Goal: Contribute content: Add original content to the website for others to see

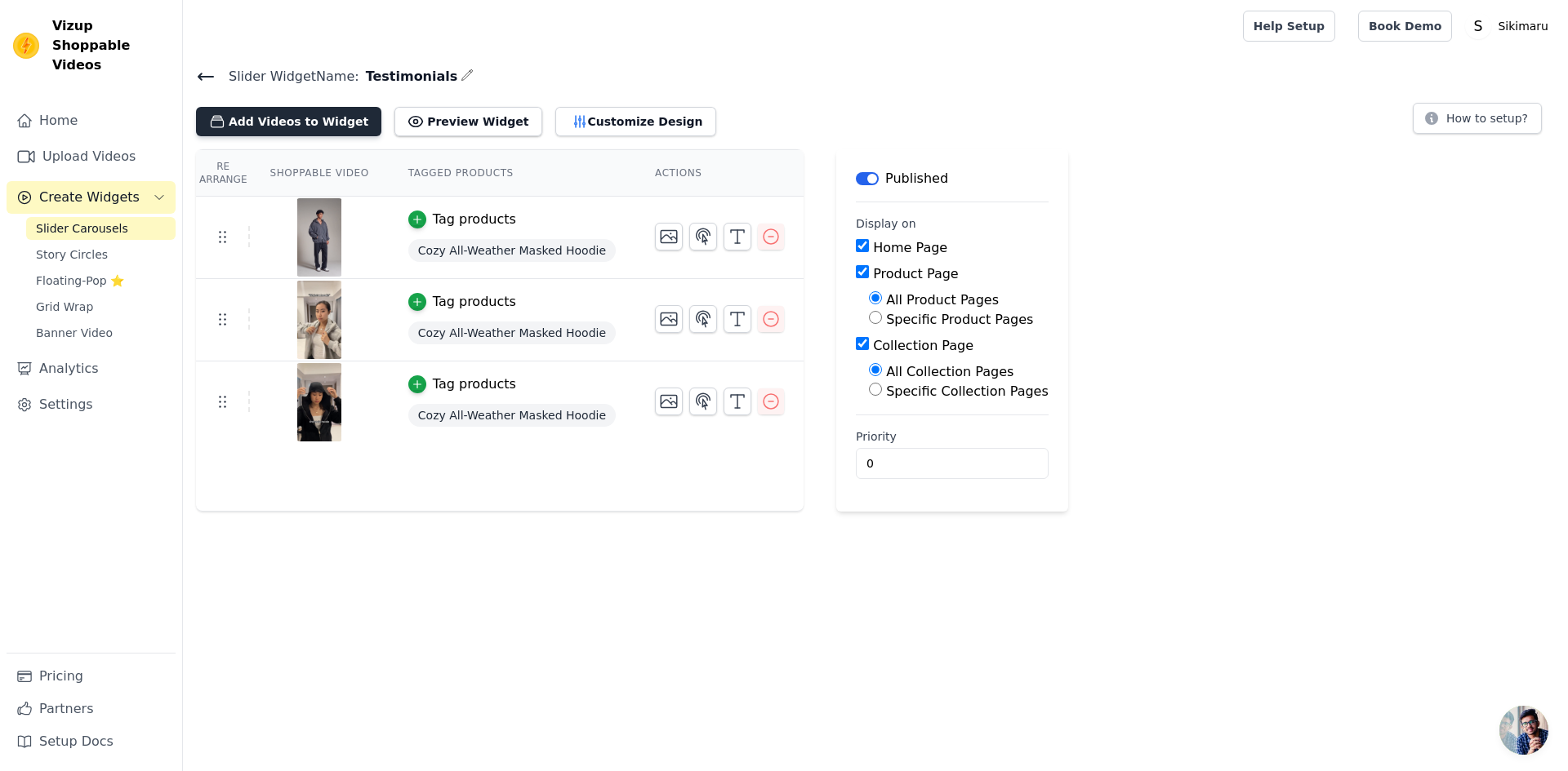
click at [296, 118] on button "Add Videos to Widget" at bounding box center [289, 121] width 186 height 29
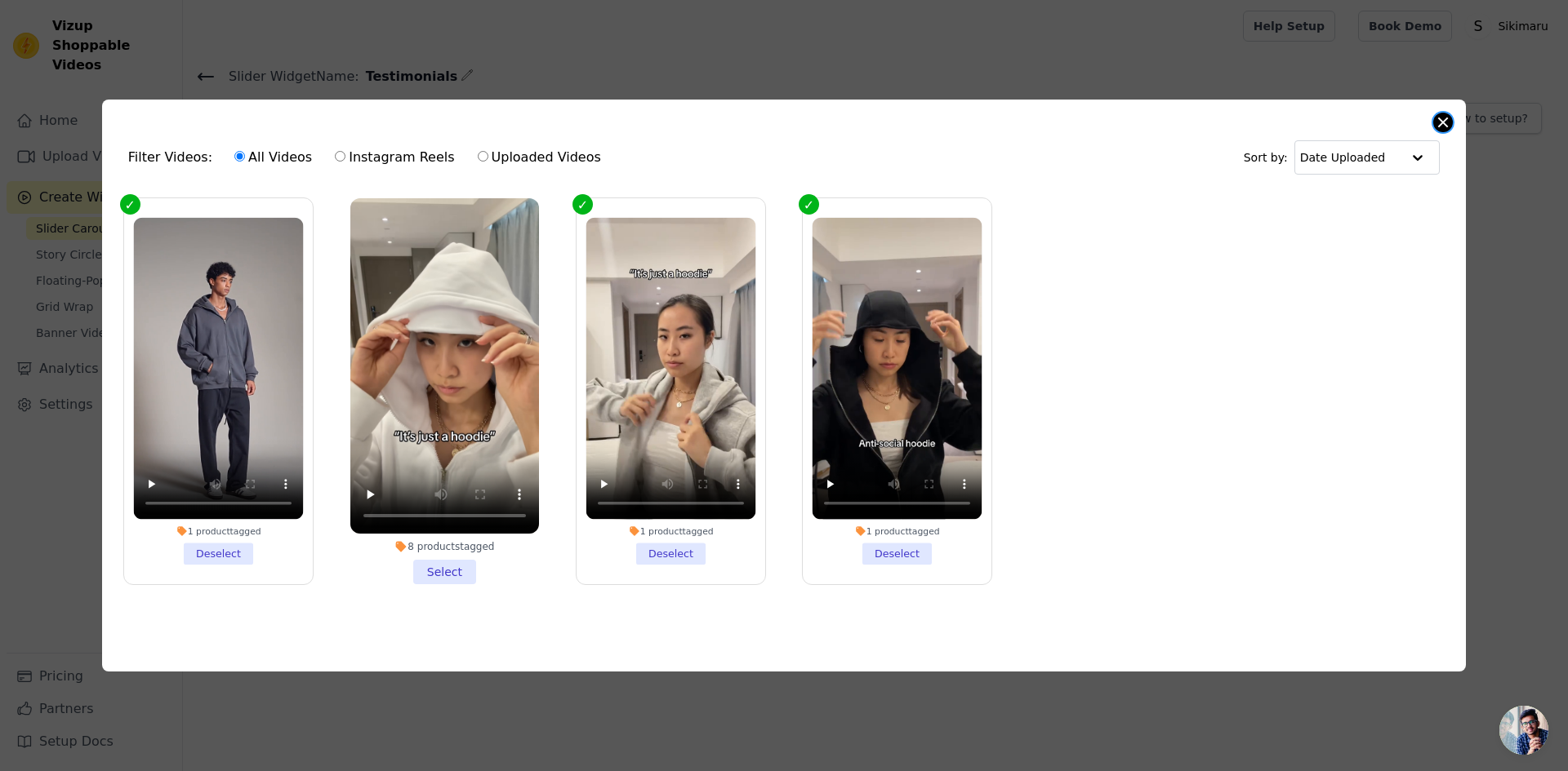
click at [1439, 124] on button "Close modal" at bounding box center [1443, 122] width 20 height 20
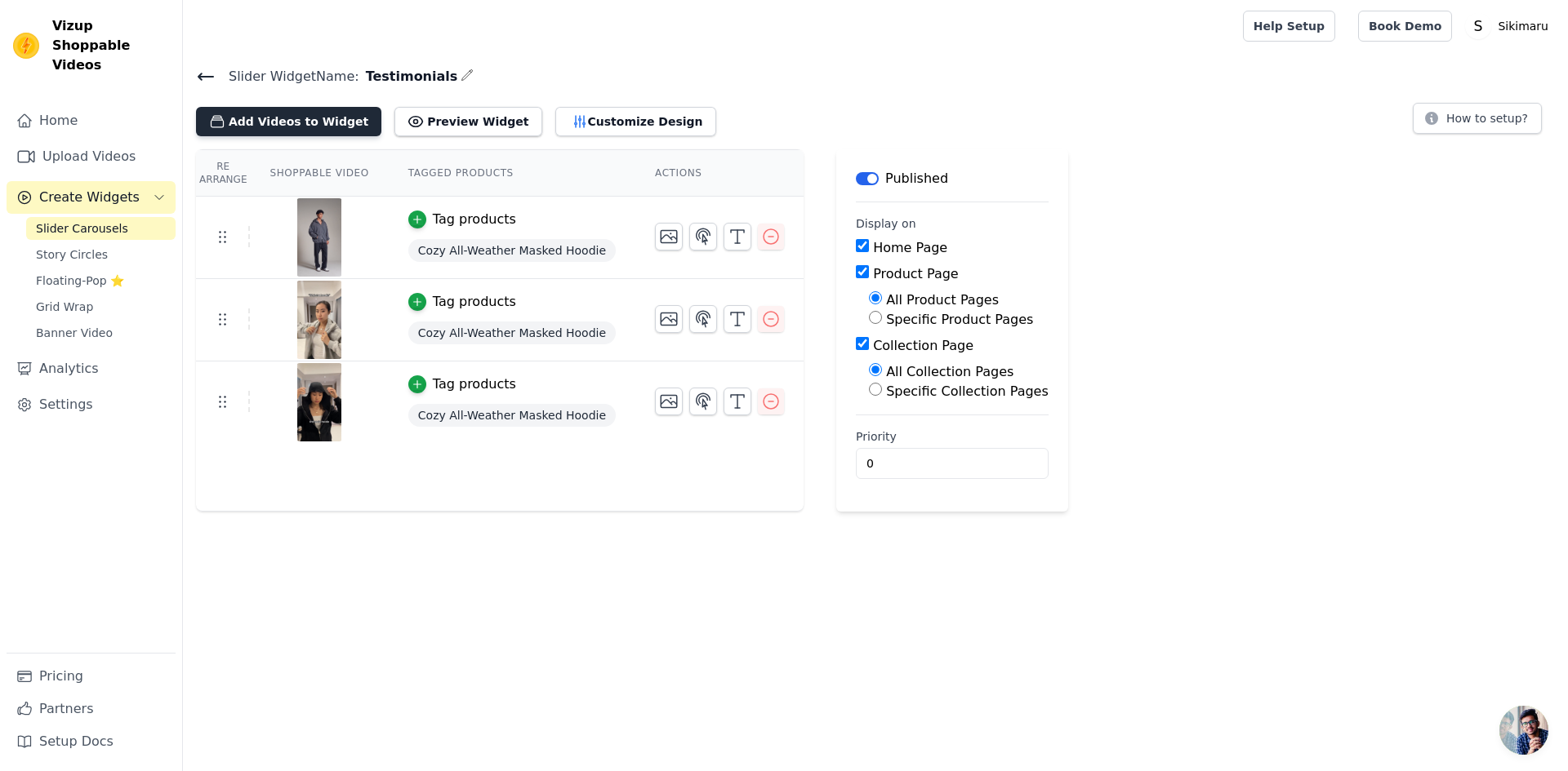
click at [296, 120] on button "Add Videos to Widget" at bounding box center [289, 121] width 186 height 29
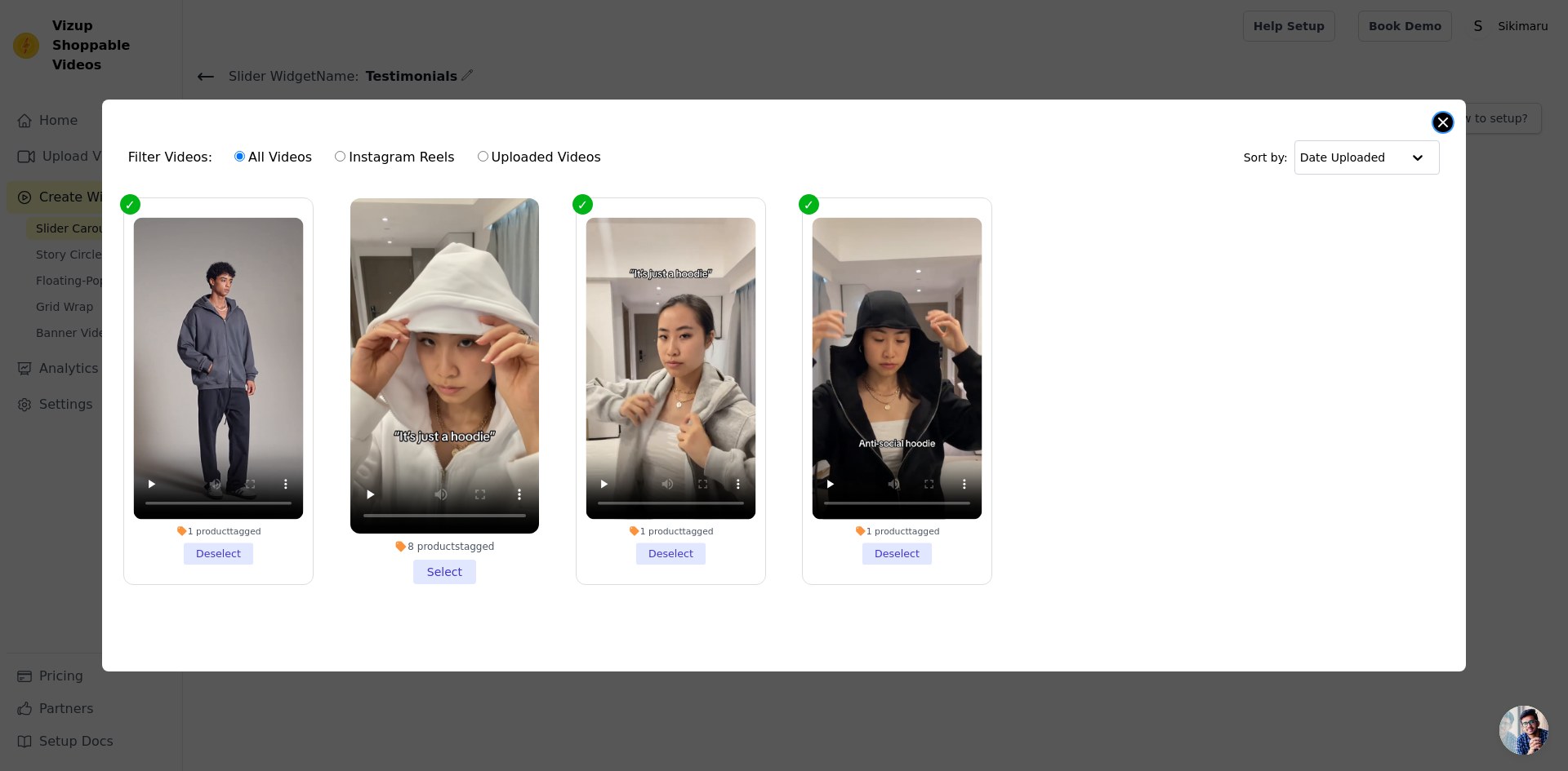
click at [1450, 120] on button "Close modal" at bounding box center [1443, 122] width 20 height 20
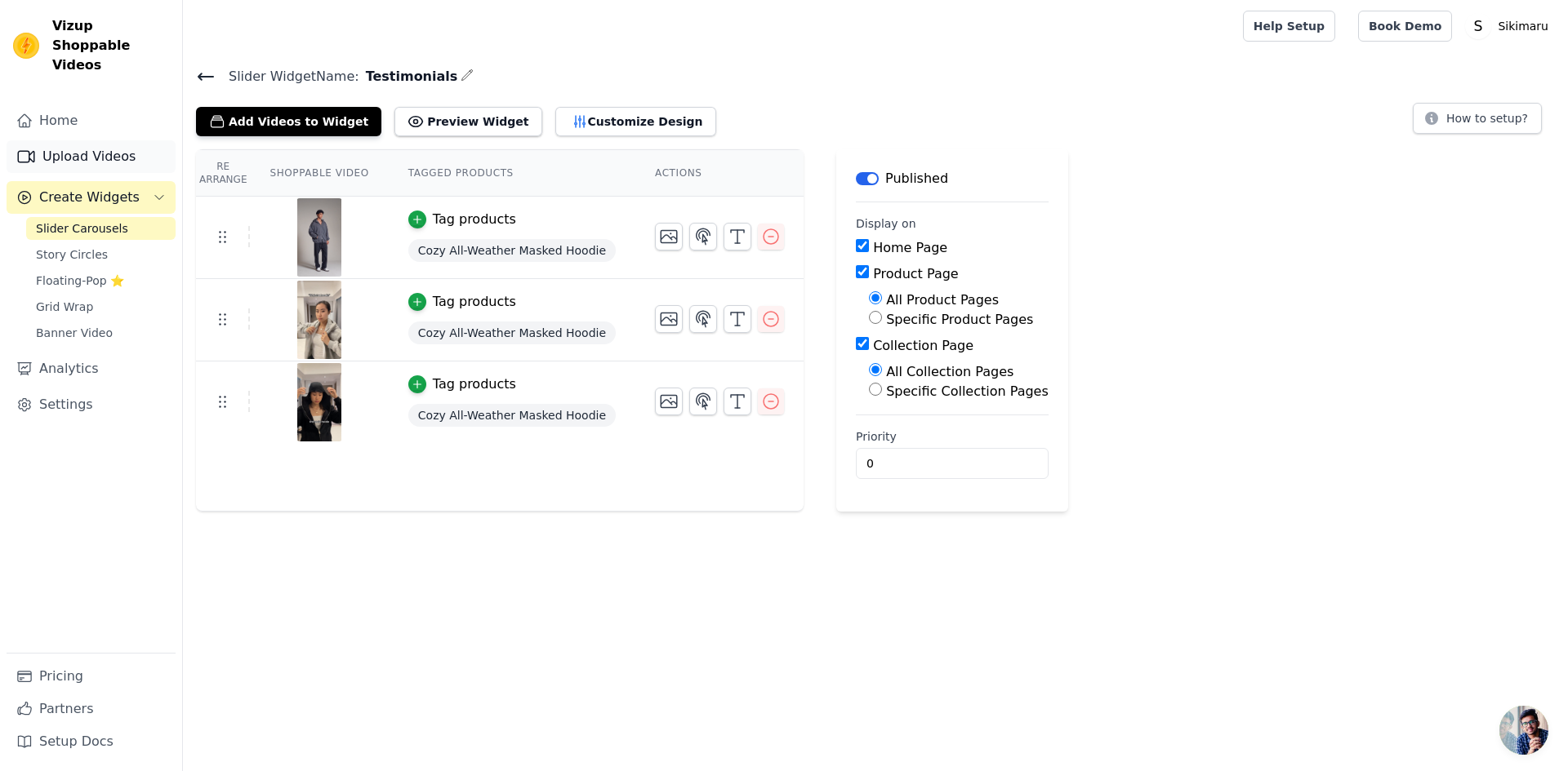
click at [110, 140] on link "Upload Videos" at bounding box center [91, 156] width 169 height 33
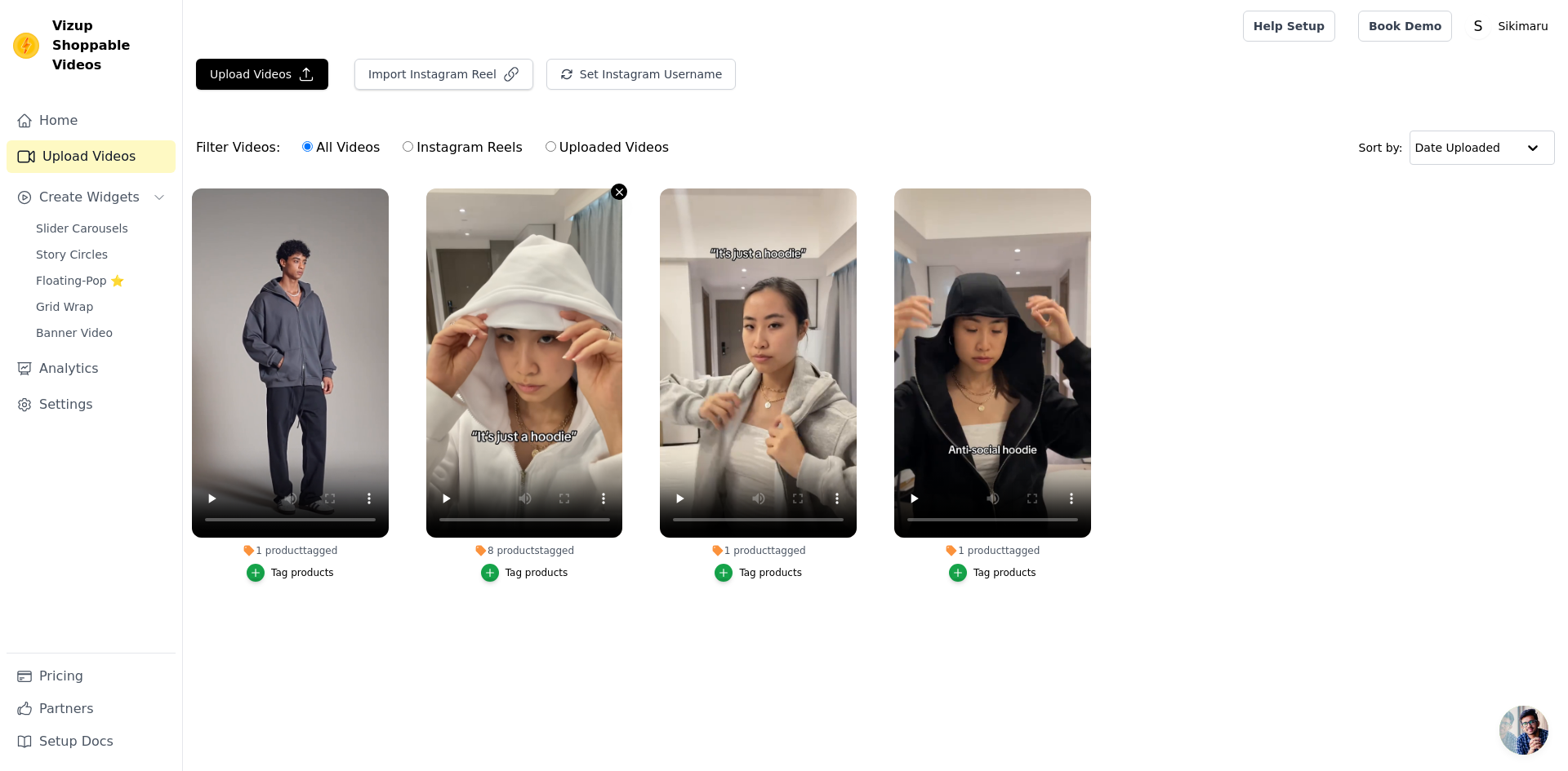
click at [617, 189] on icon "button" at bounding box center [619, 191] width 7 height 7
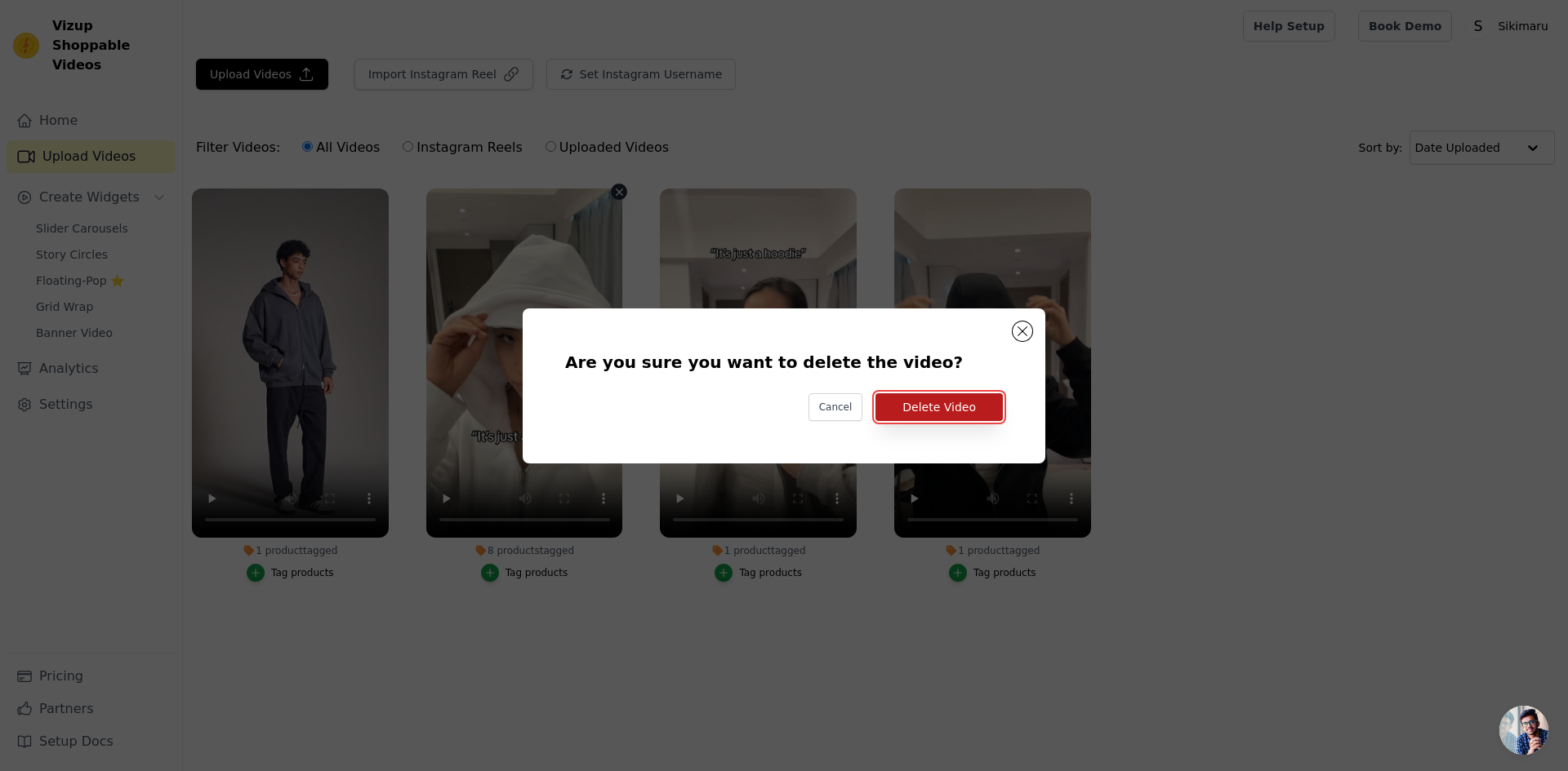
click at [954, 413] on button "Delete Video" at bounding box center [939, 407] width 127 height 28
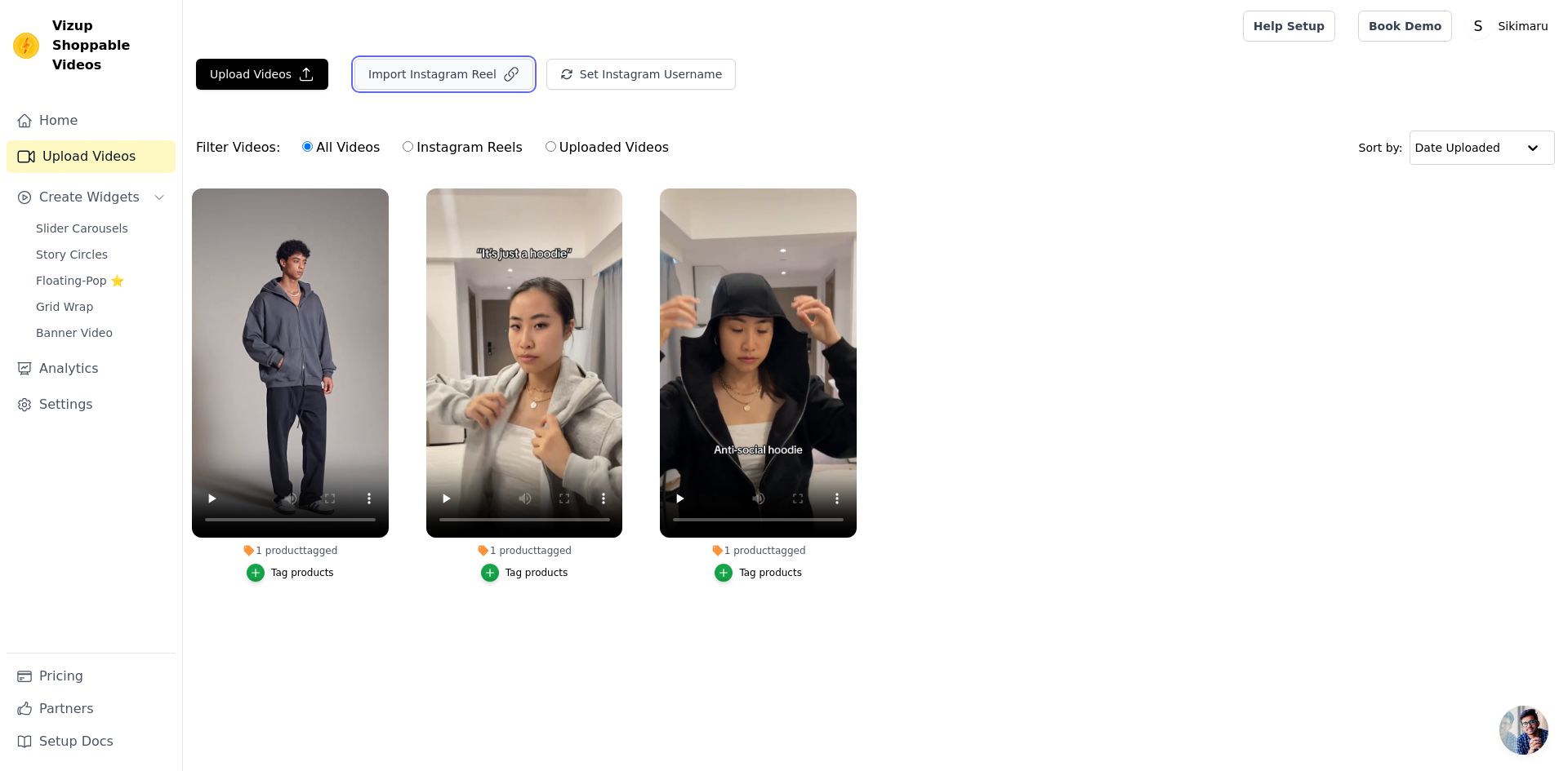
click at [396, 71] on button "Import Instagram Reel" at bounding box center [445, 74] width 179 height 31
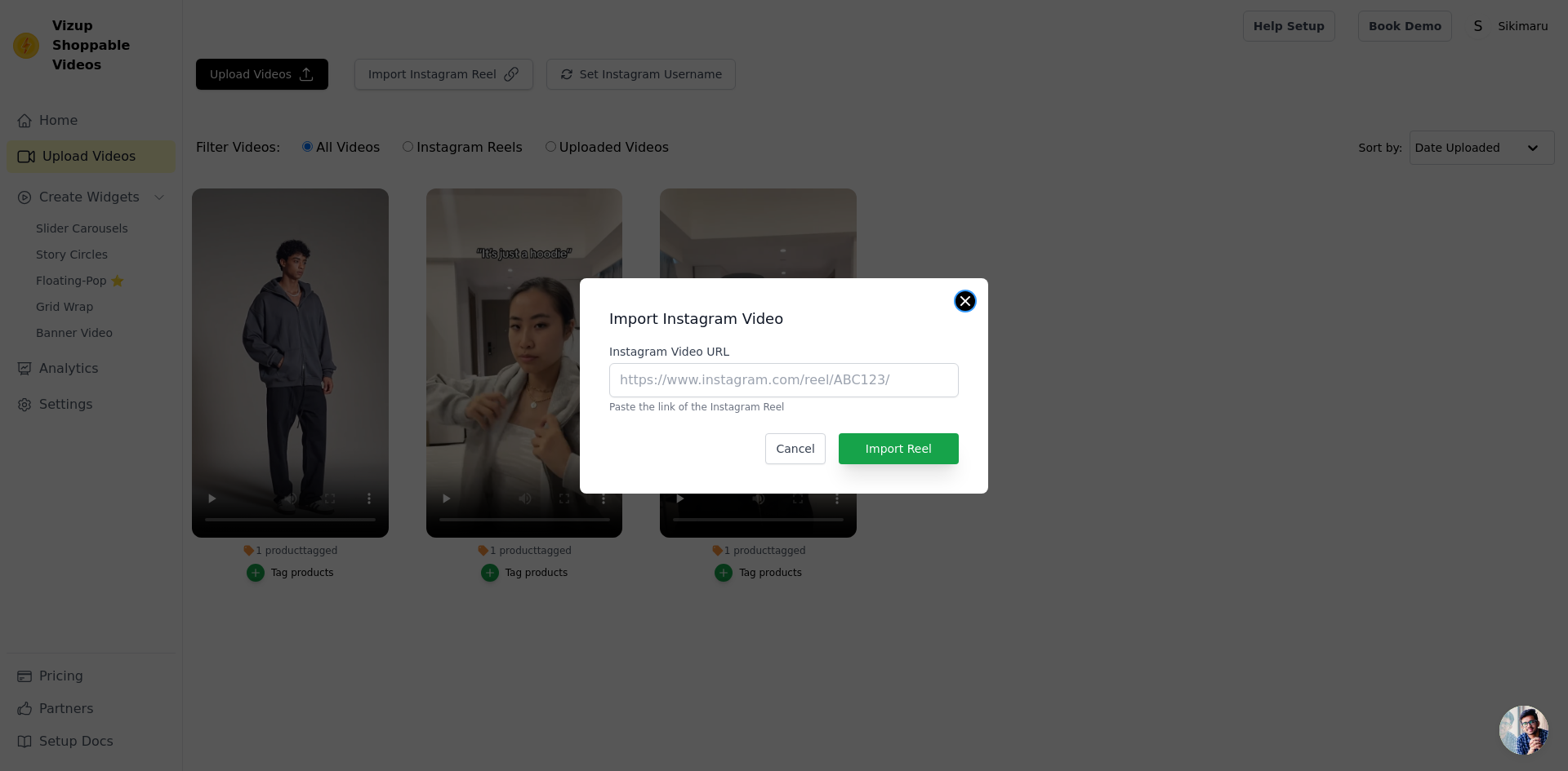
click at [965, 302] on button "Close modal" at bounding box center [965, 301] width 20 height 20
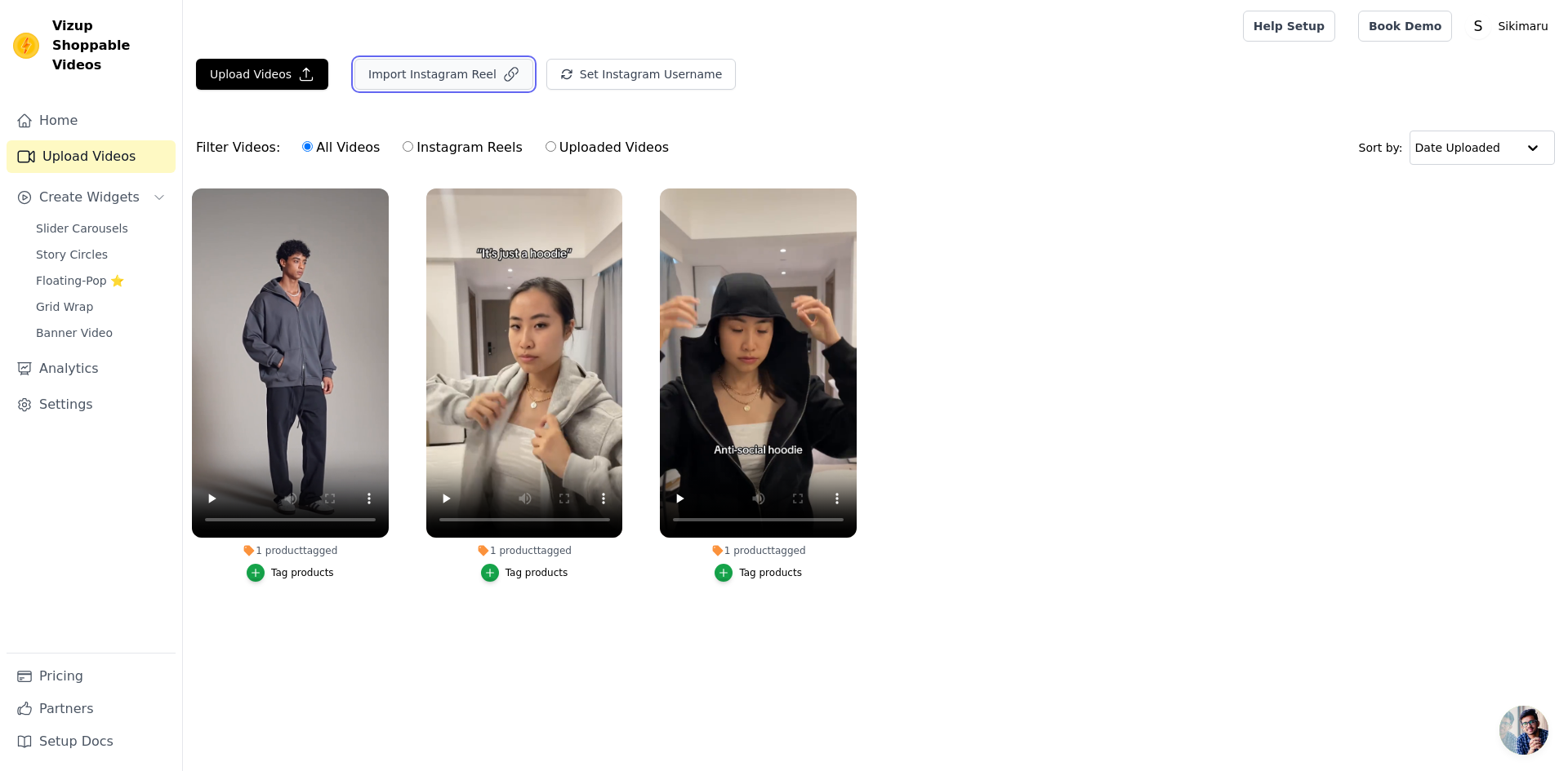
click at [424, 86] on button "Import Instagram Reel" at bounding box center [445, 74] width 179 height 31
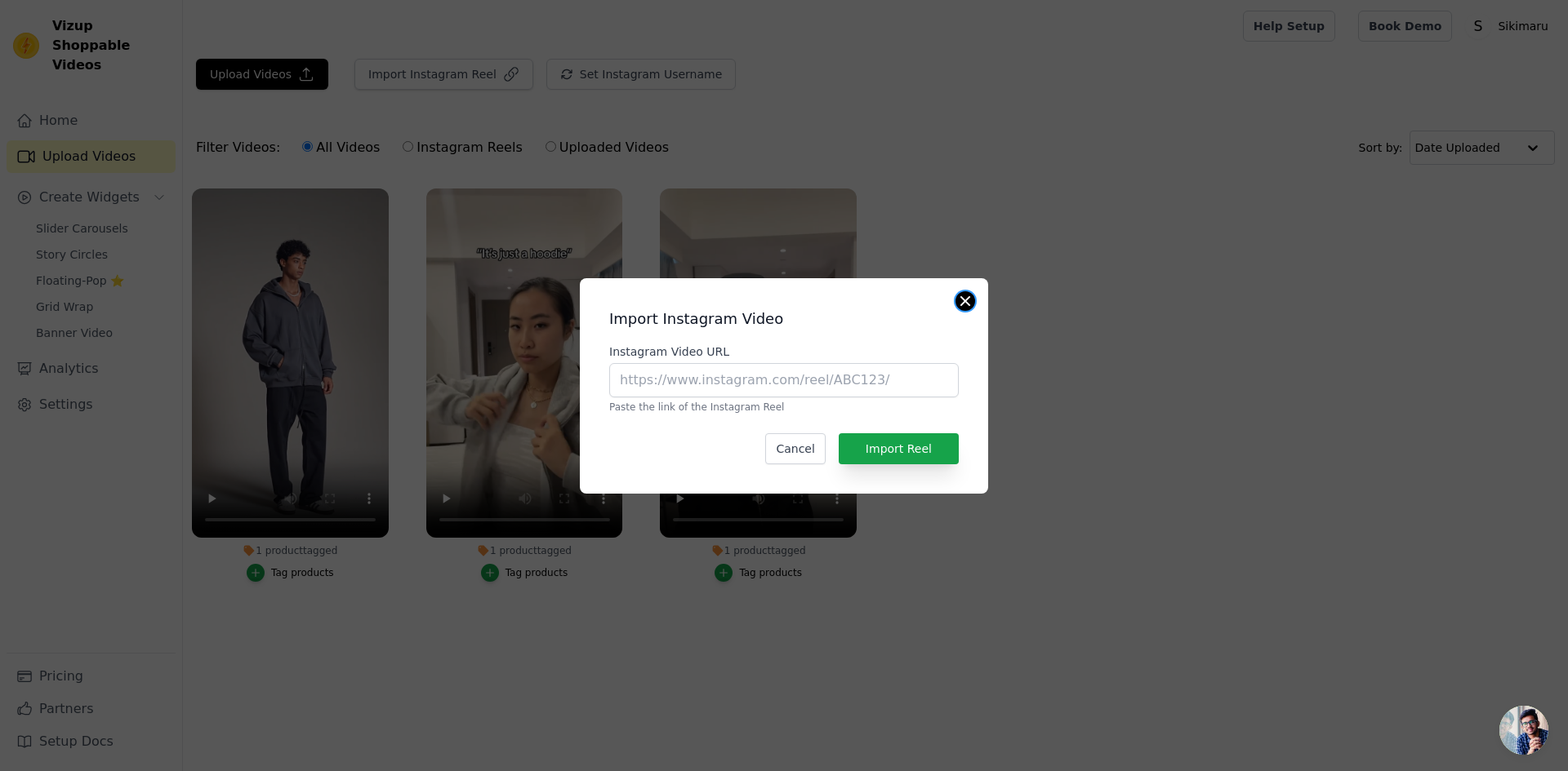
click at [960, 294] on button "Close modal" at bounding box center [965, 301] width 20 height 20
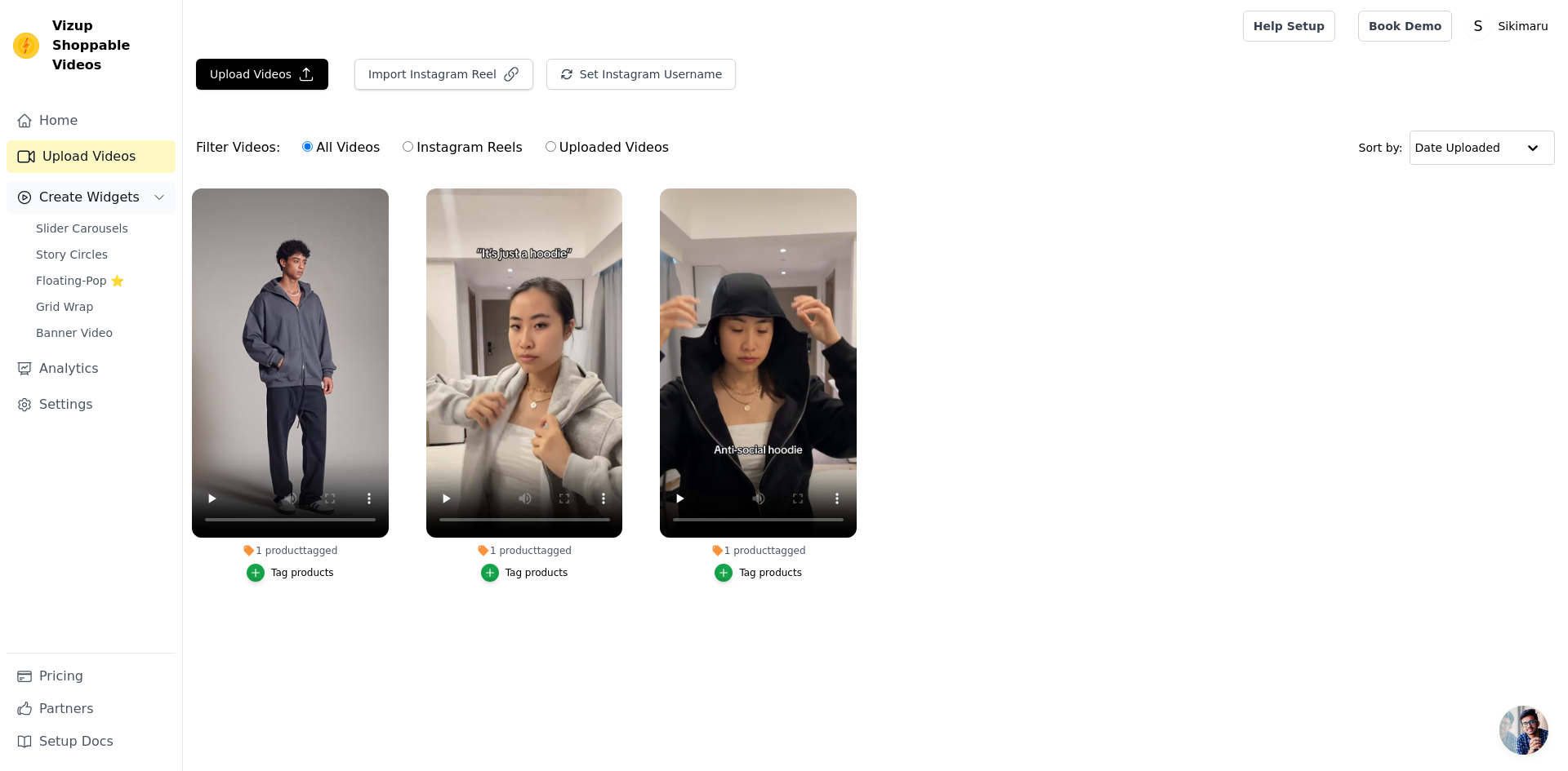
click at [143, 182] on button "Create Widgets" at bounding box center [91, 197] width 169 height 33
click at [98, 147] on link "Upload Videos" at bounding box center [91, 156] width 169 height 33
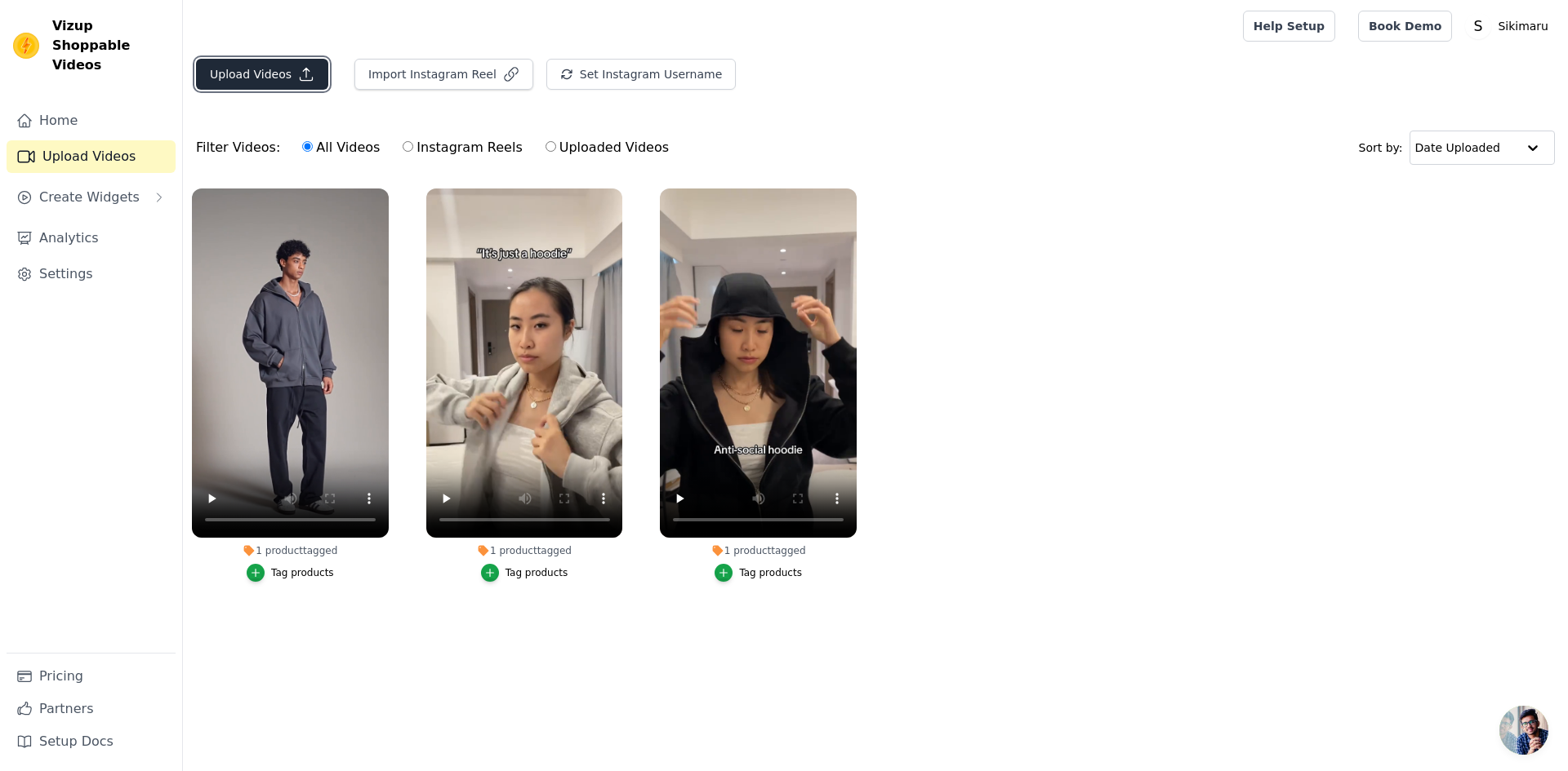
click at [247, 75] on button "Upload Videos" at bounding box center [262, 74] width 133 height 31
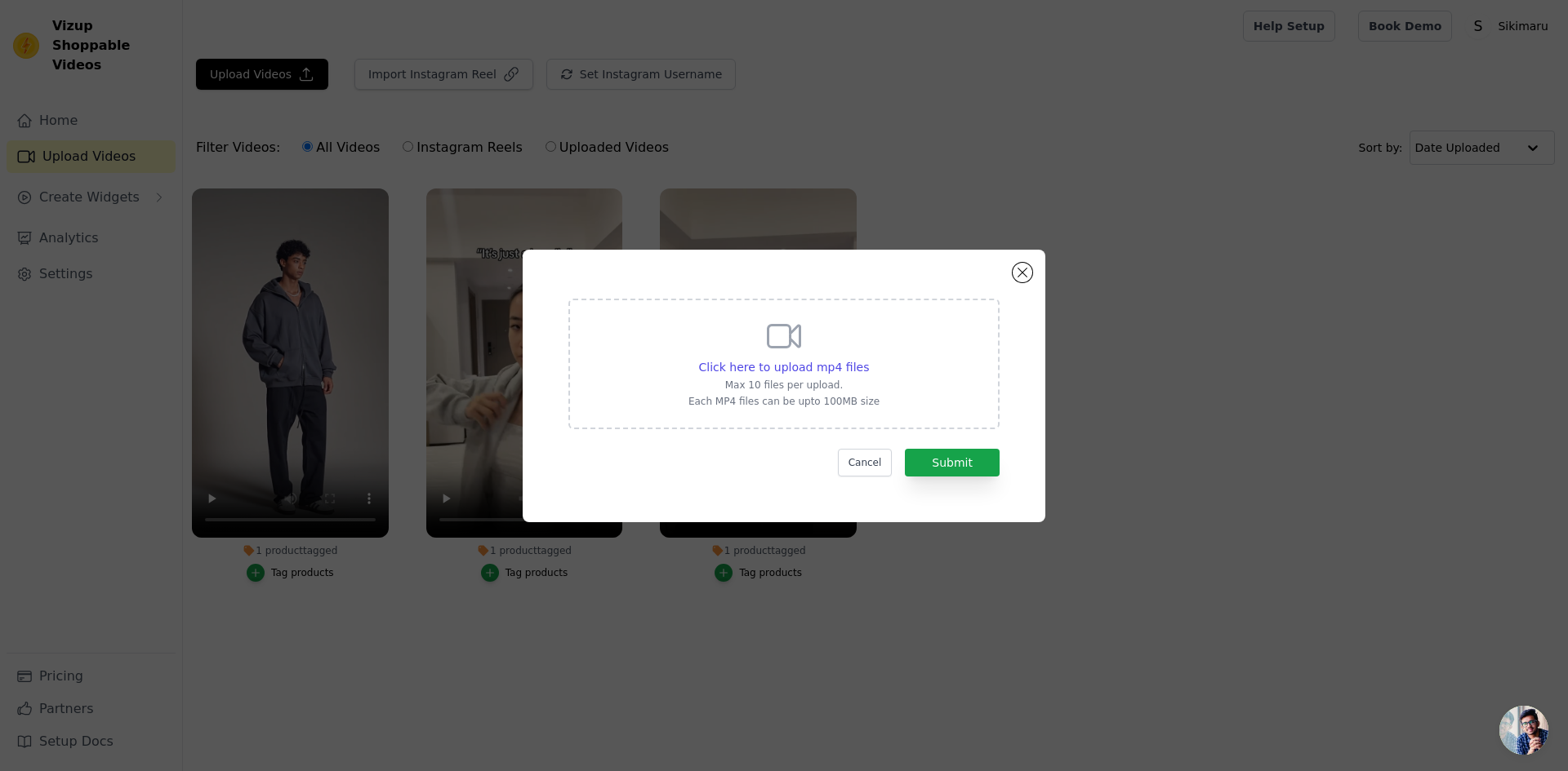
click at [741, 335] on div "Click here to upload mp4 files Max 10 files per upload. Each MP4 files can be u…" at bounding box center [784, 362] width 191 height 91
click at [869, 358] on input "Click here to upload mp4 files Max 10 files per upload. Each MP4 files can be u…" at bounding box center [869, 358] width 1 height 1
type input "C:\fakepath\0918.mp4"
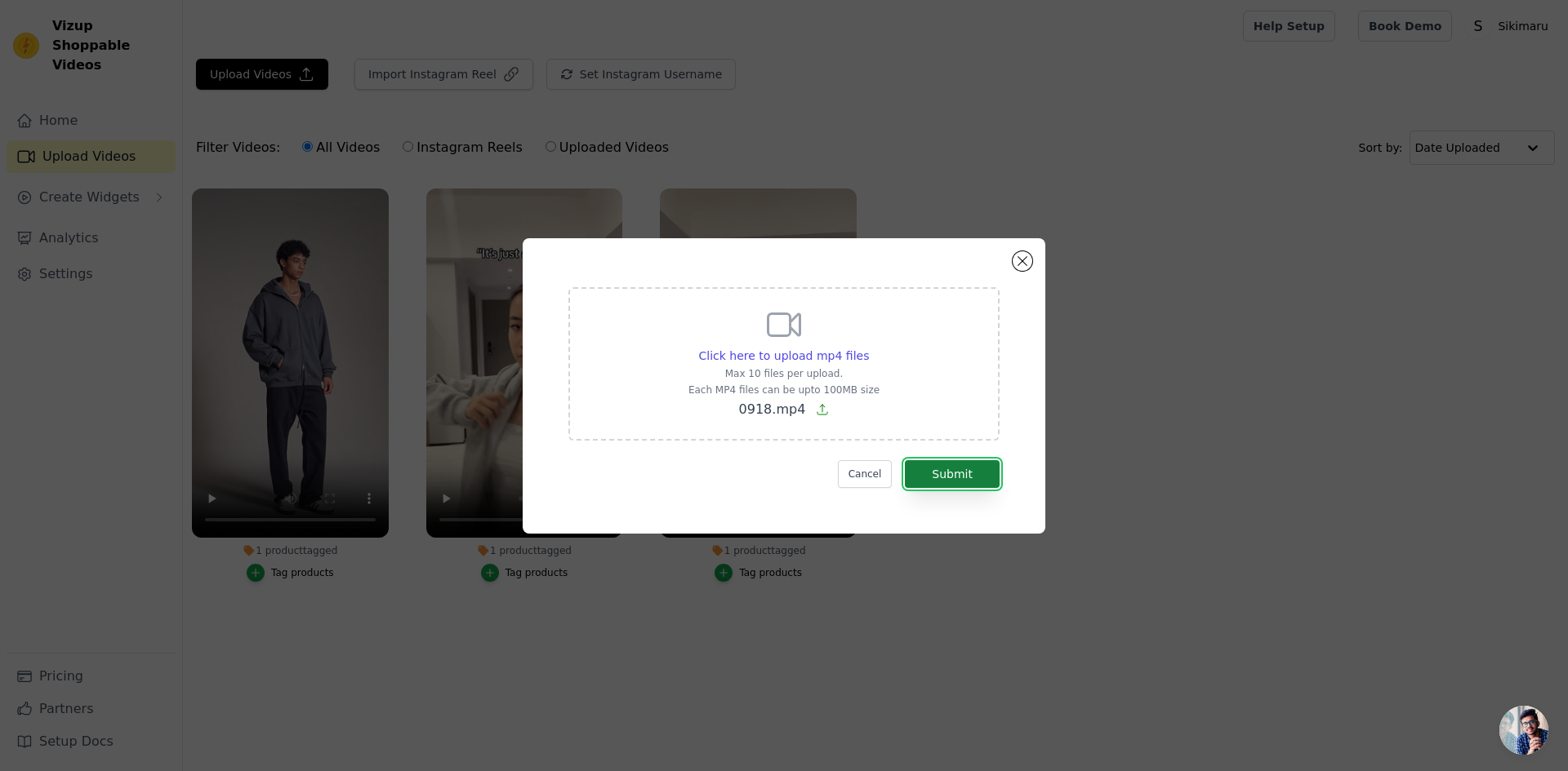
click at [960, 472] on button "Submit" at bounding box center [952, 474] width 94 height 28
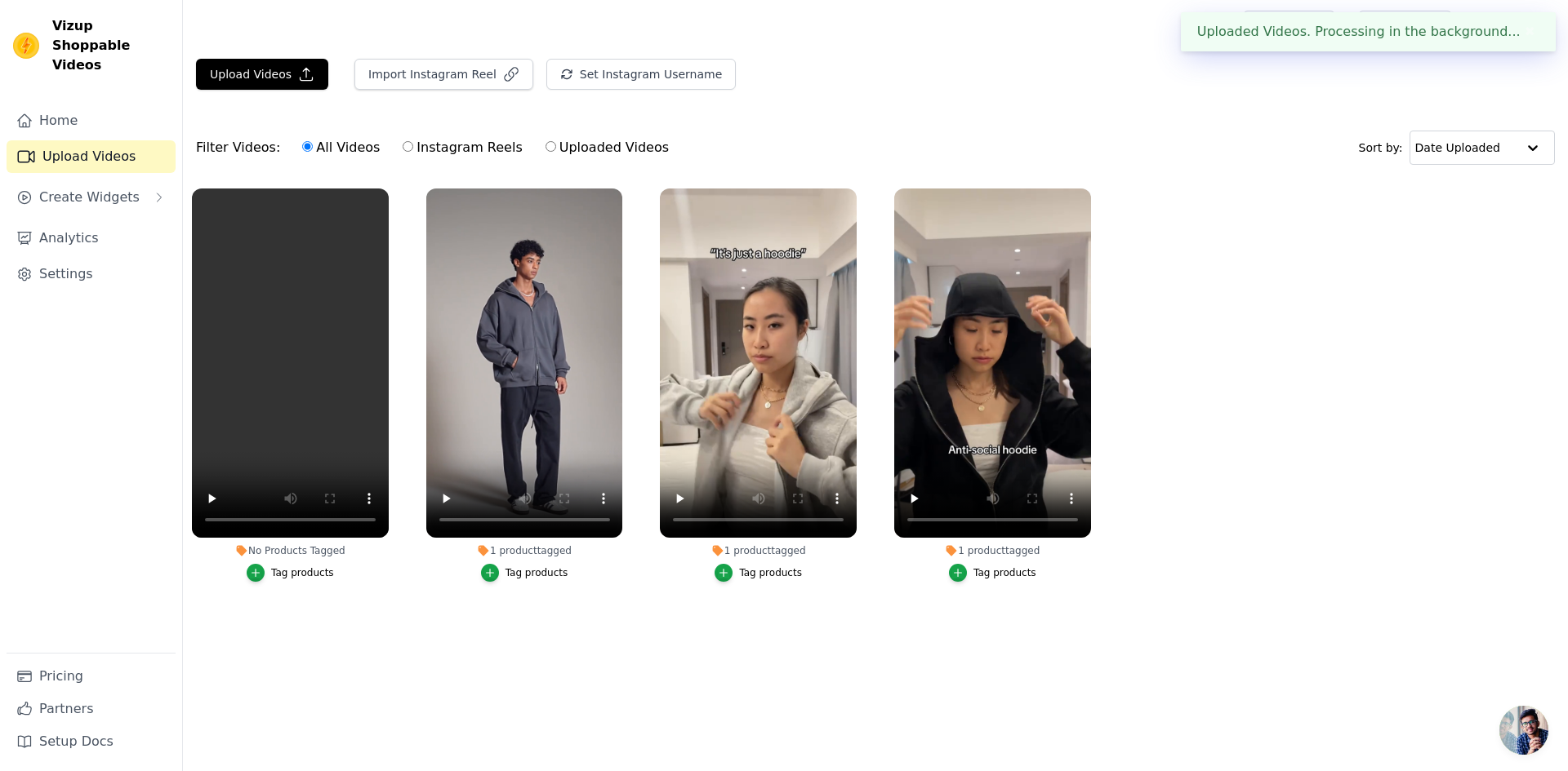
click at [283, 577] on div "Tag products" at bounding box center [302, 573] width 63 height 13
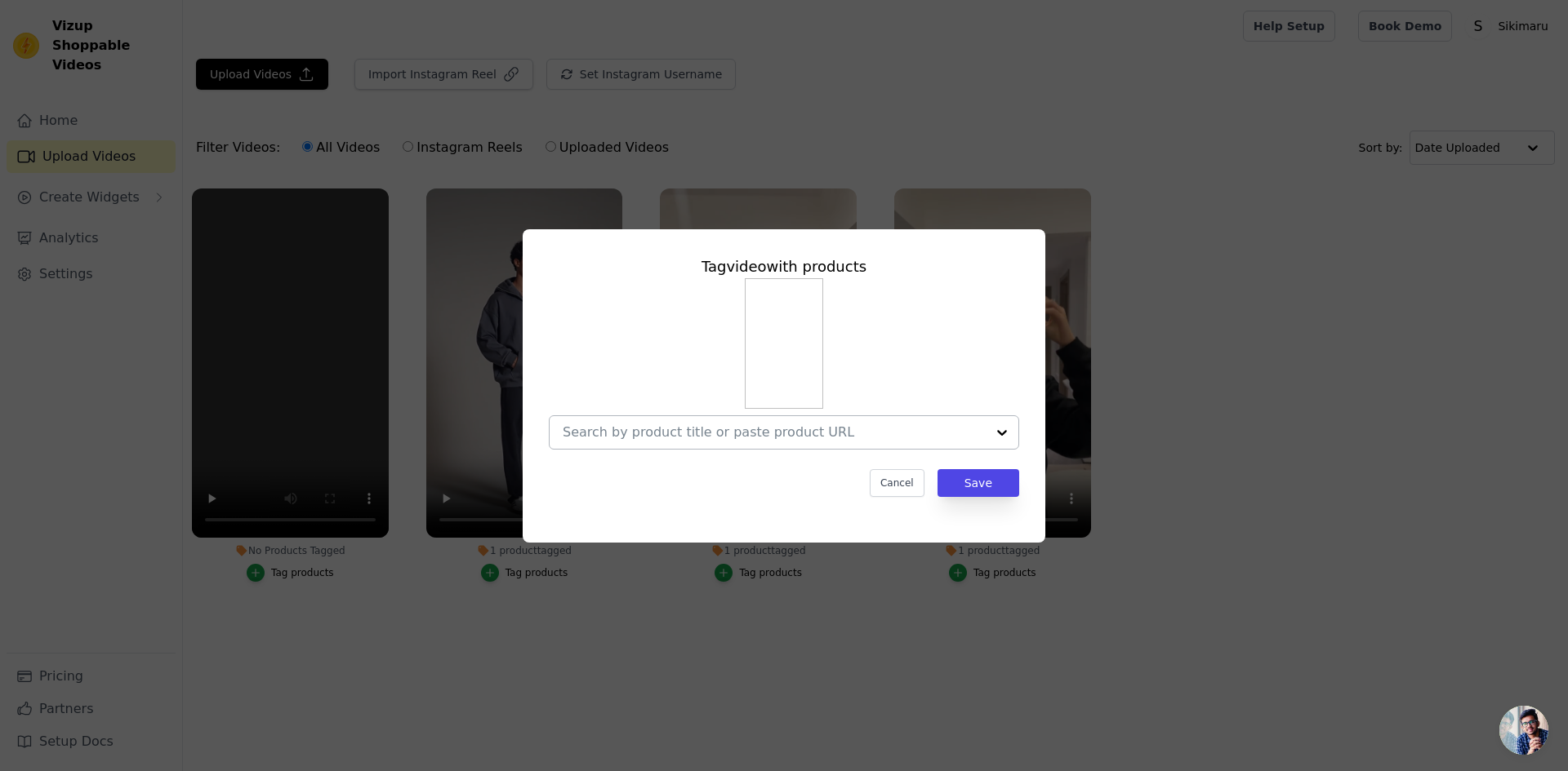
click at [692, 445] on div at bounding box center [774, 432] width 423 height 33
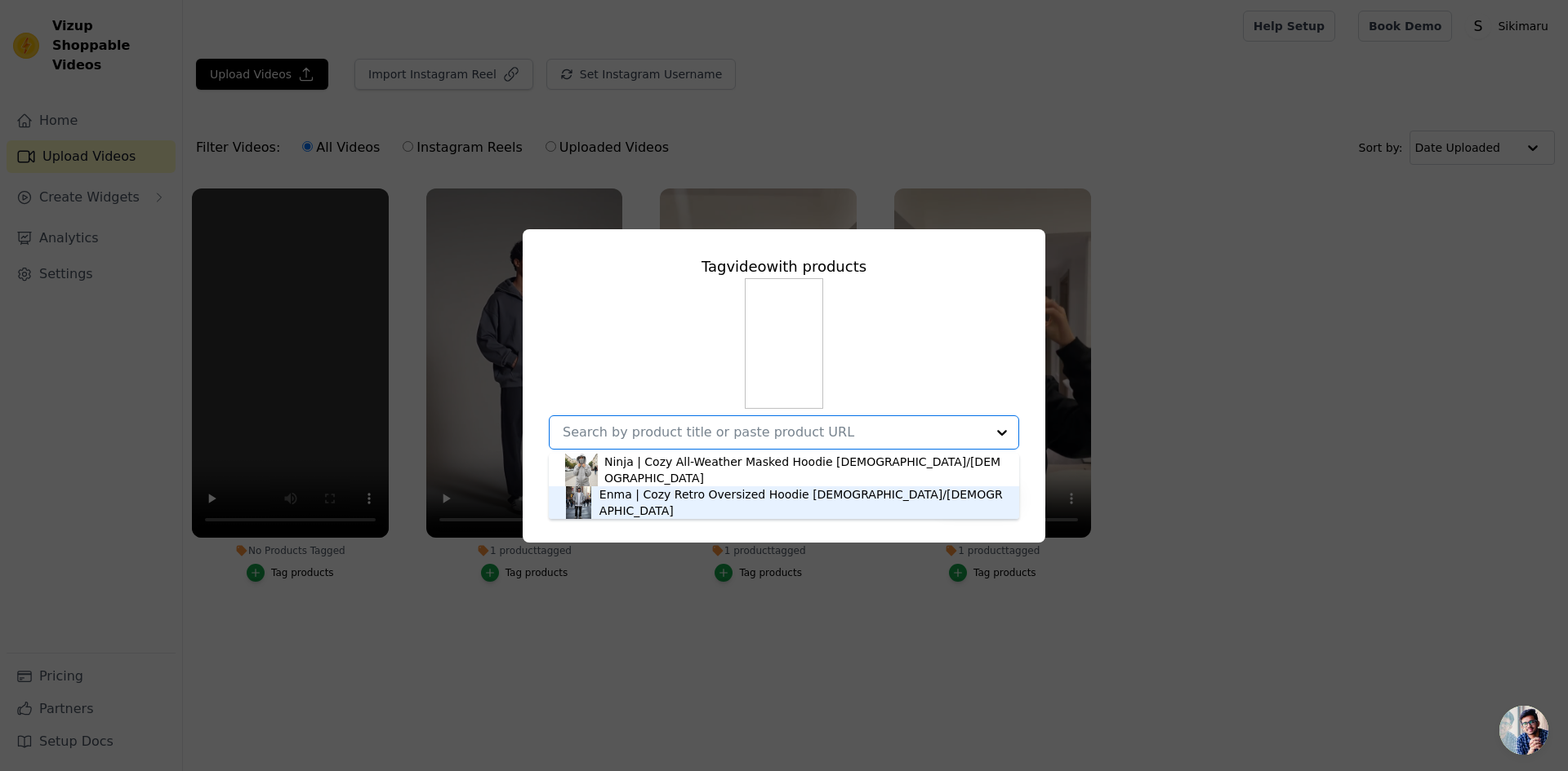
click at [694, 498] on div "Enma | Cozy Retro Oversized Hoodie [DEMOGRAPHIC_DATA]/[DEMOGRAPHIC_DATA]" at bounding box center [801, 502] width 403 height 33
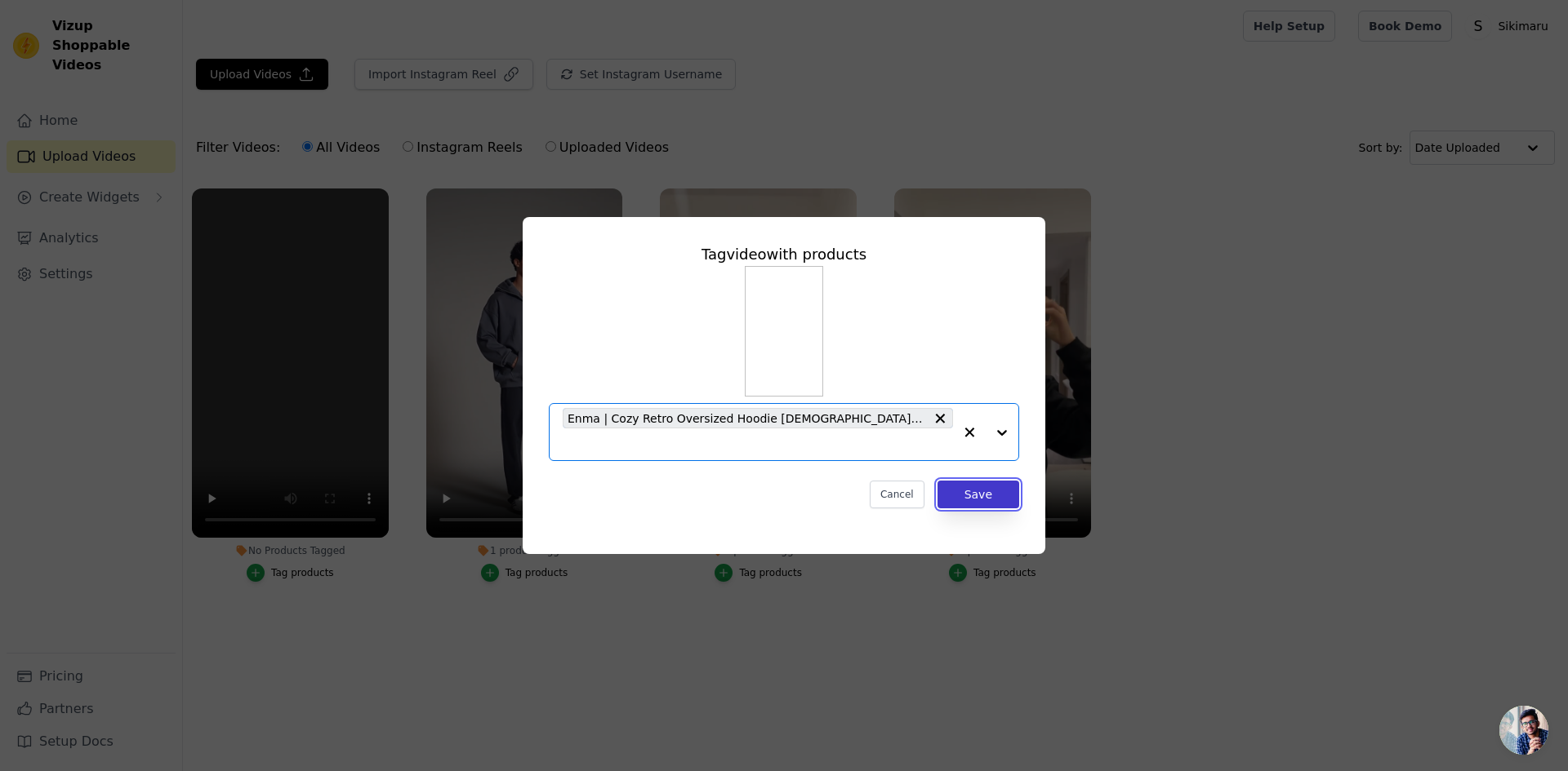
click at [967, 481] on button "Save" at bounding box center [978, 495] width 81 height 28
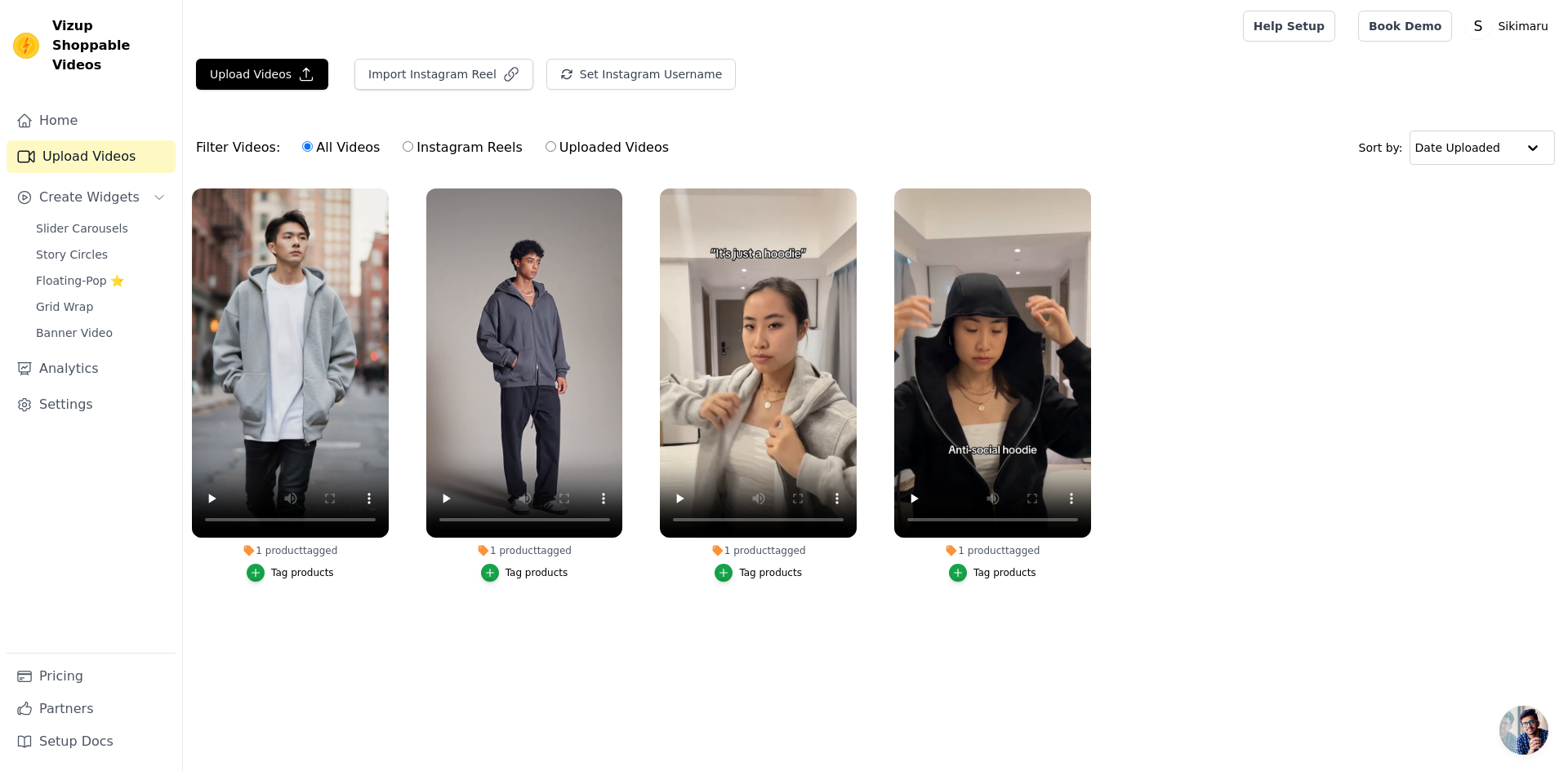
click at [297, 564] on button "Tag products" at bounding box center [290, 572] width 88 height 18
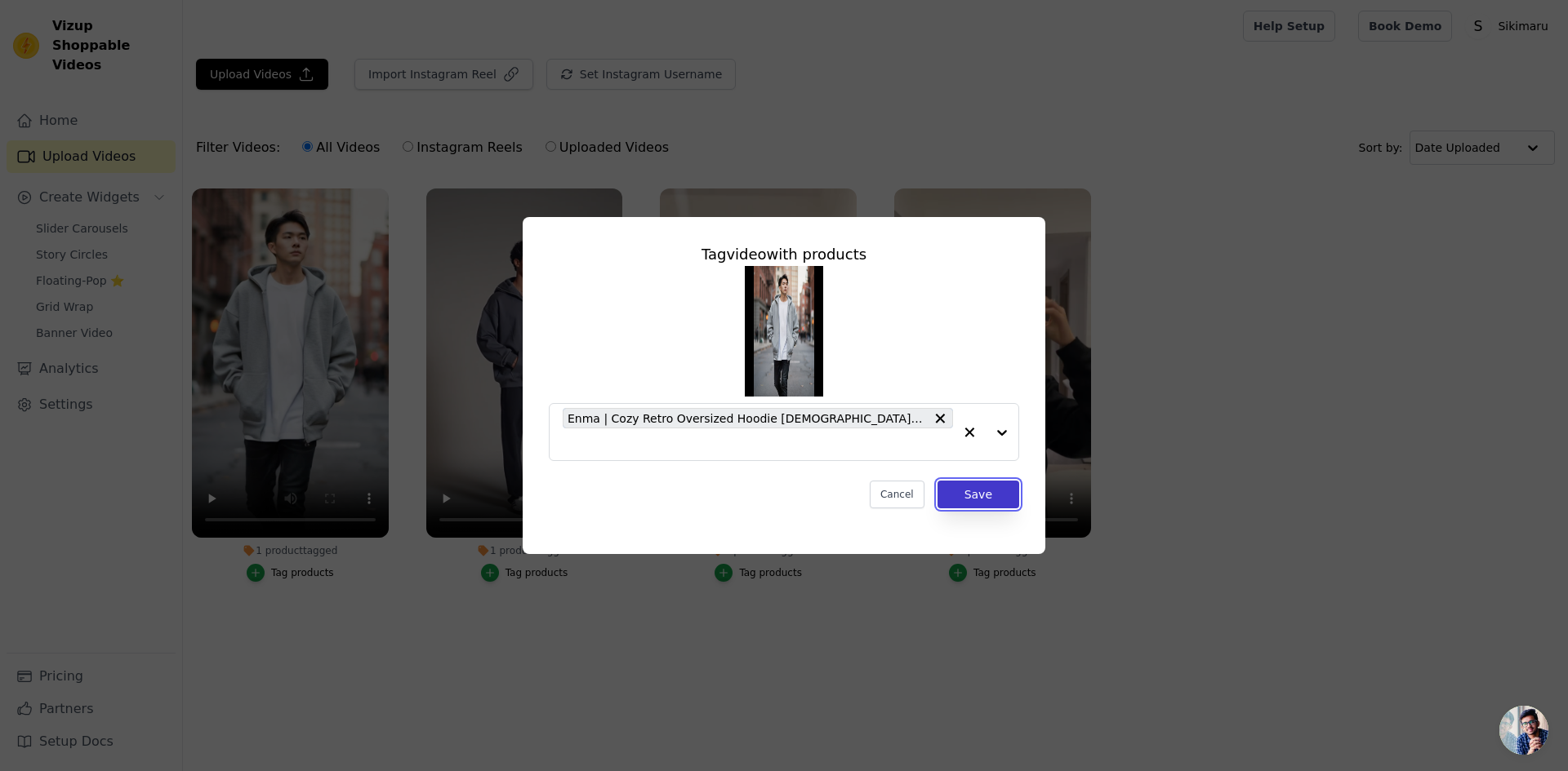
click at [994, 492] on button "Save" at bounding box center [978, 495] width 81 height 28
